Goal: Task Accomplishment & Management: Manage account settings

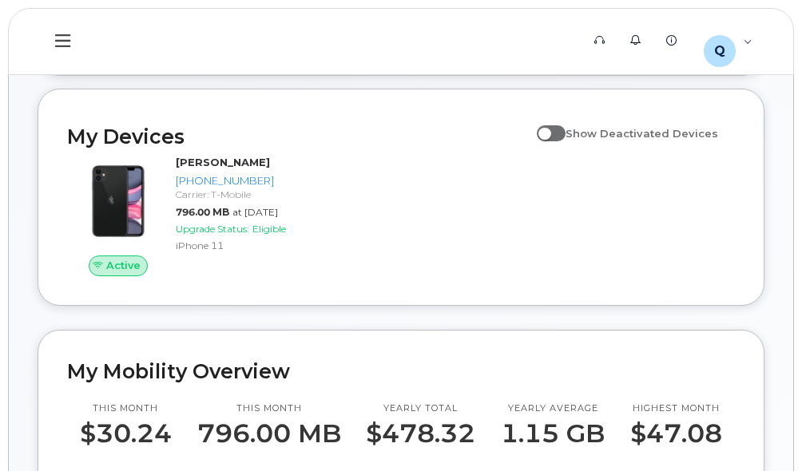
scroll to position [160, 0]
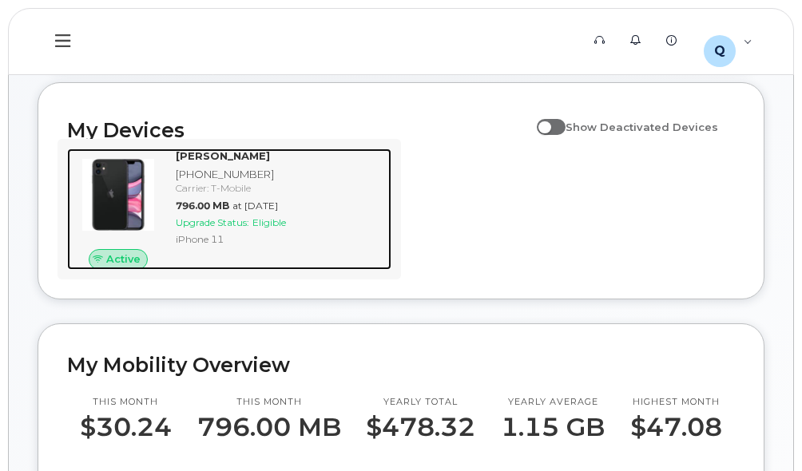
click at [178, 212] on span "796.00 MB" at bounding box center [203, 206] width 54 height 12
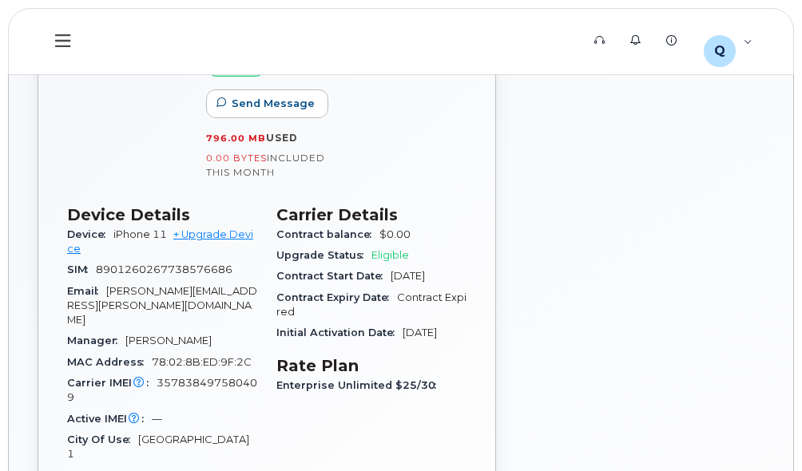
scroll to position [399, 0]
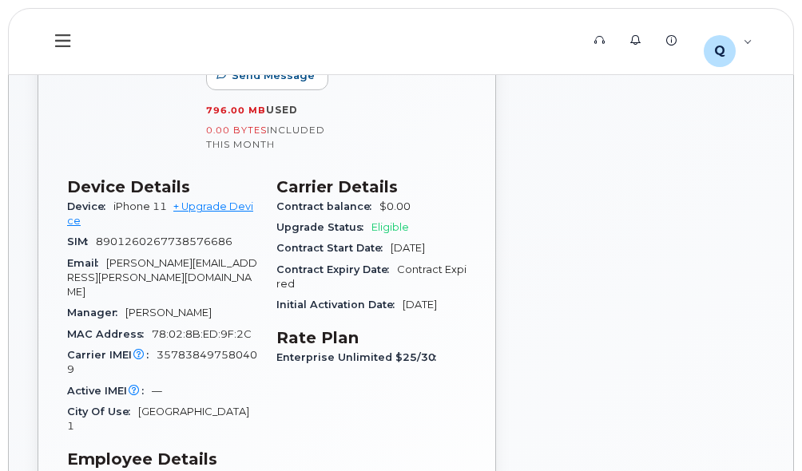
drag, startPoint x: 83, startPoint y: 250, endPoint x: 449, endPoint y: 324, distance: 373.3
click at [450, 315] on div "Initial Activation Date [DATE]" at bounding box center [371, 305] width 190 height 21
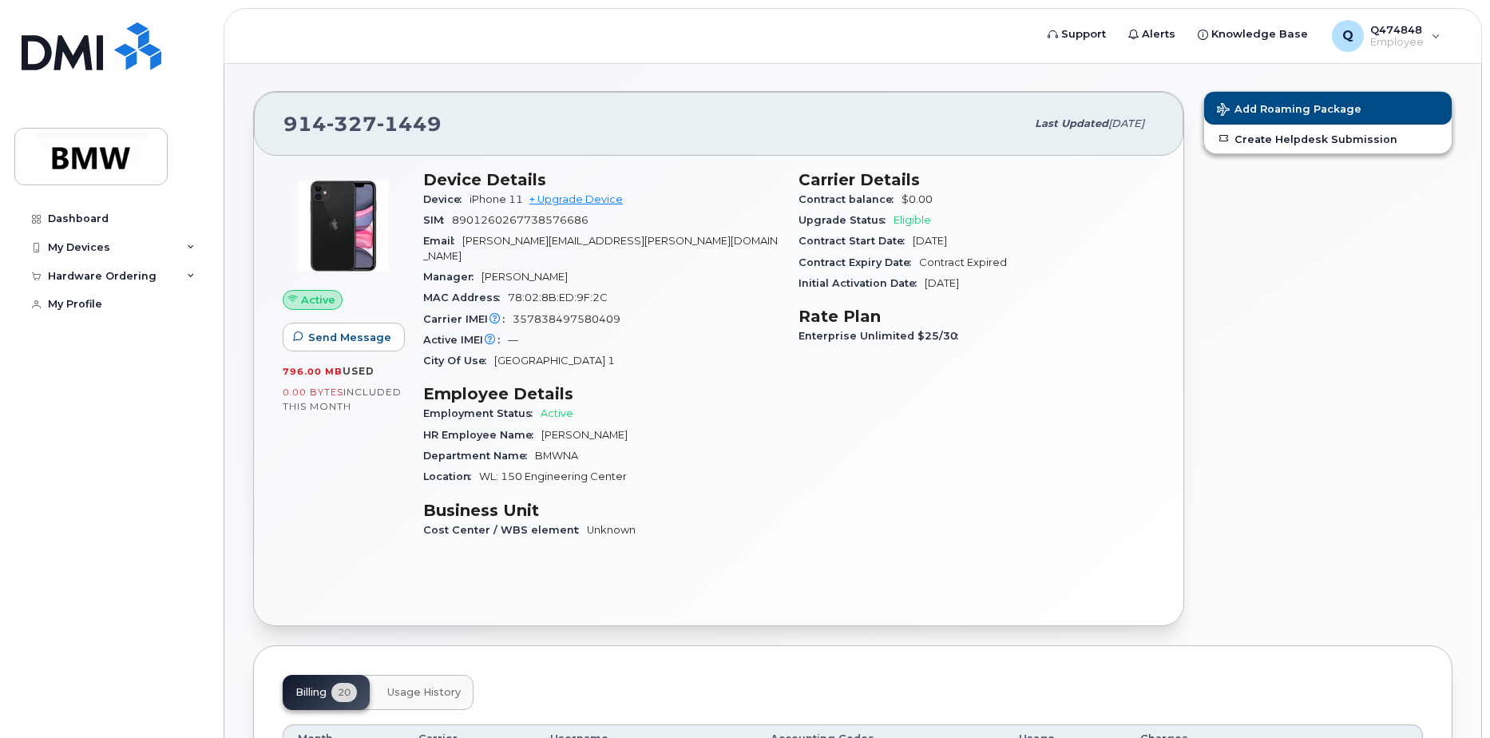
scroll to position [28, 0]
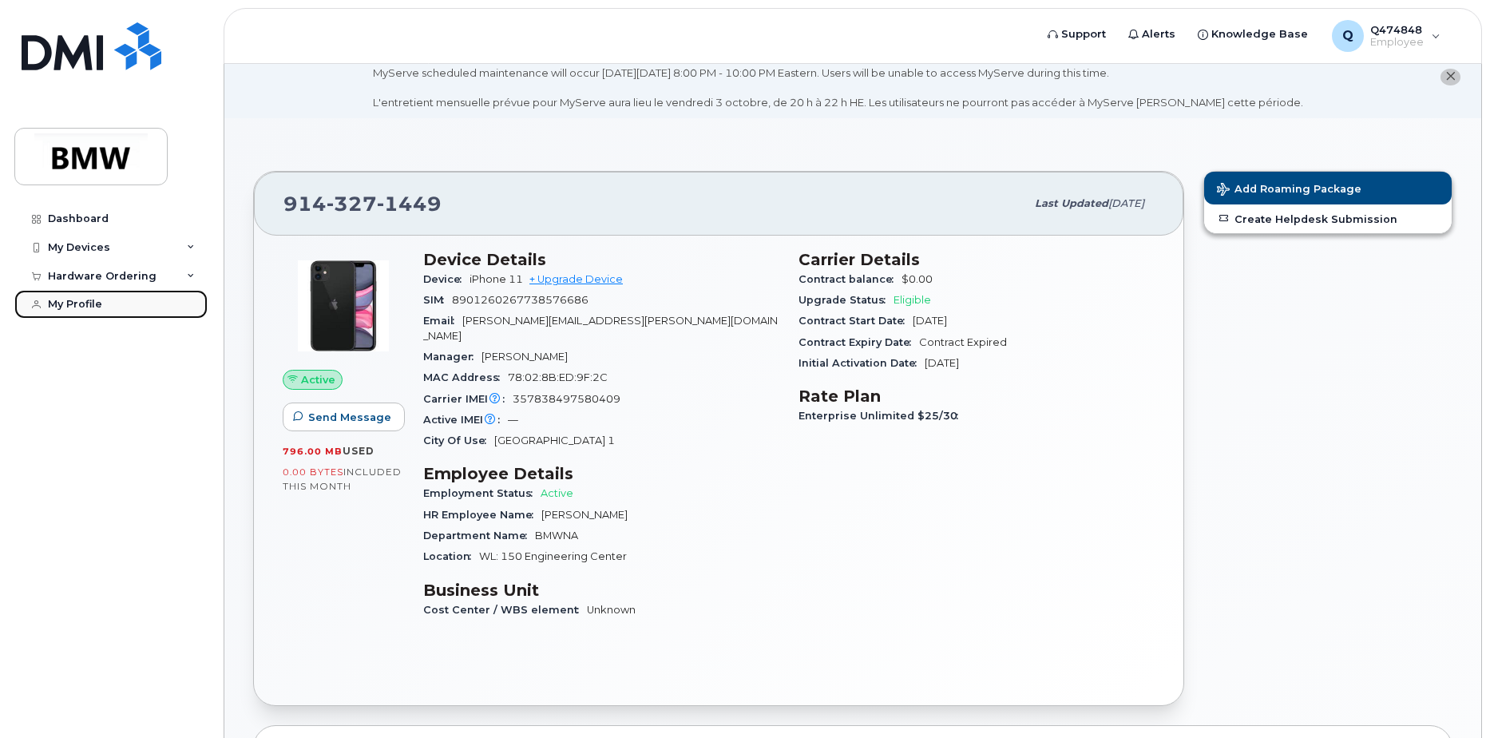
click at [64, 299] on div "My Profile" at bounding box center [75, 304] width 54 height 13
